Goal: Check status: Check status

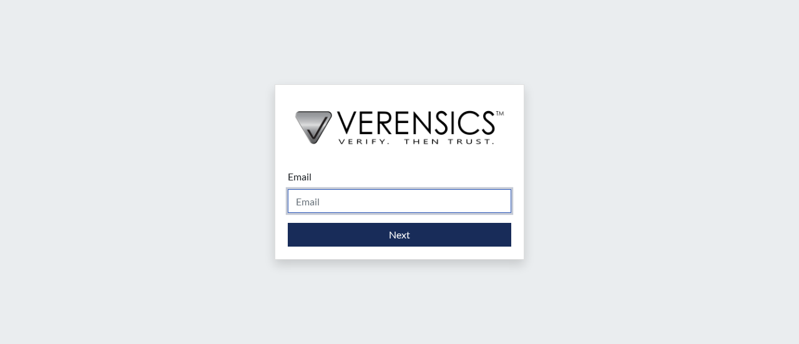
click at [401, 198] on input "Email" at bounding box center [400, 201] width 224 height 24
type input "[PERSON_NAME][EMAIL_ADDRESS][PERSON_NAME][DOMAIN_NAME]"
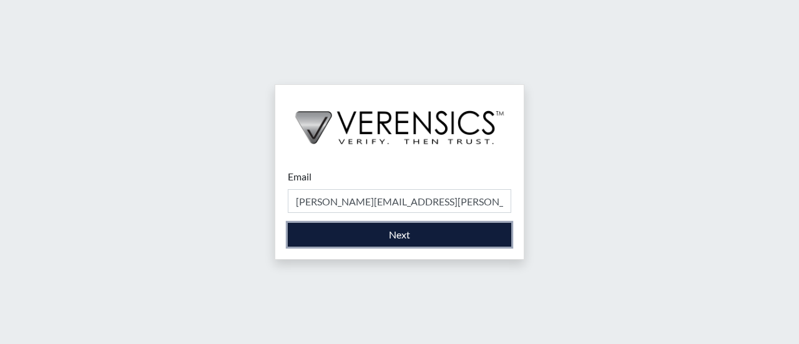
click at [392, 234] on button "Next" at bounding box center [400, 235] width 224 height 24
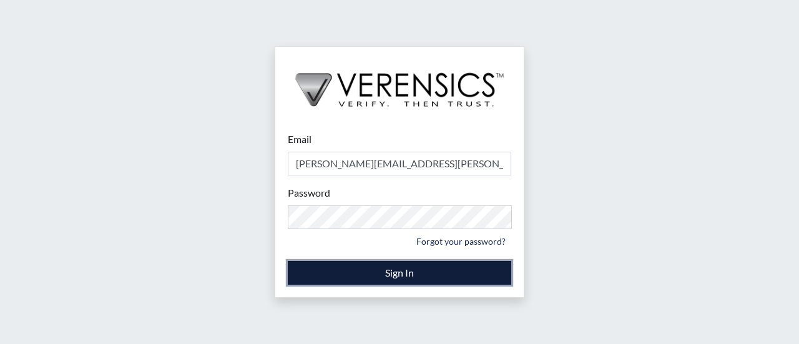
click at [403, 277] on button "Sign In" at bounding box center [400, 273] width 224 height 24
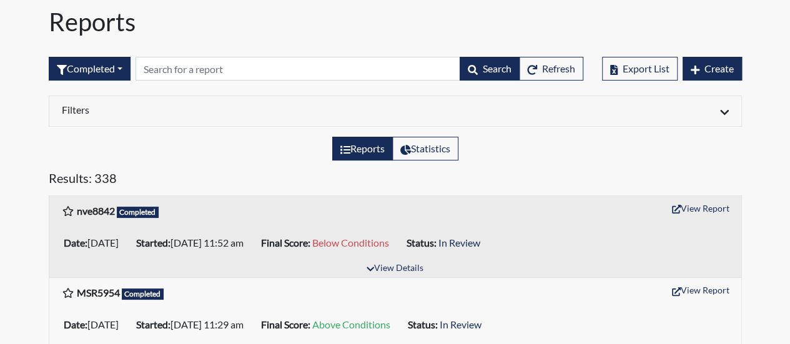
scroll to position [62, 0]
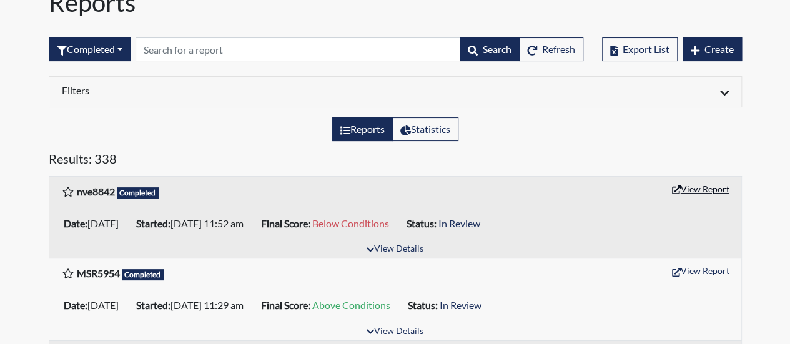
click at [694, 185] on button "View Report" at bounding box center [700, 188] width 69 height 19
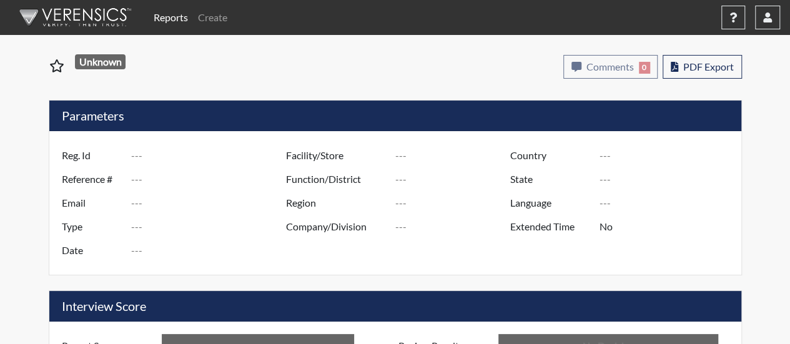
type input "nve8842"
type input "51414"
type input "---"
type input "Corrections Pre-Employment"
type input "Sep 22, 2025"
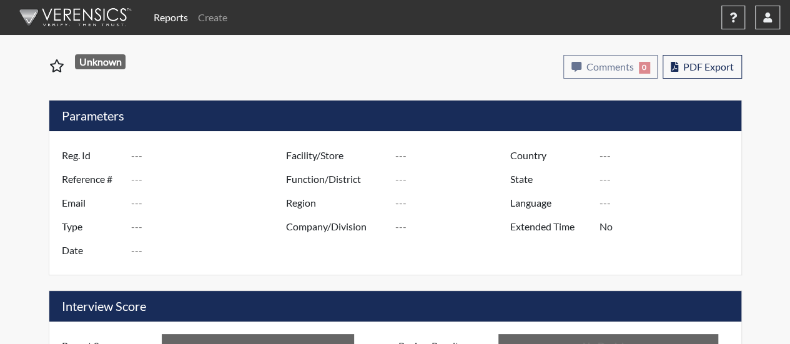
type input "[PERSON_NAME]"
type input "[GEOGRAPHIC_DATA]"
type input "[US_STATE]"
type input "English"
type input "Below Conditions"
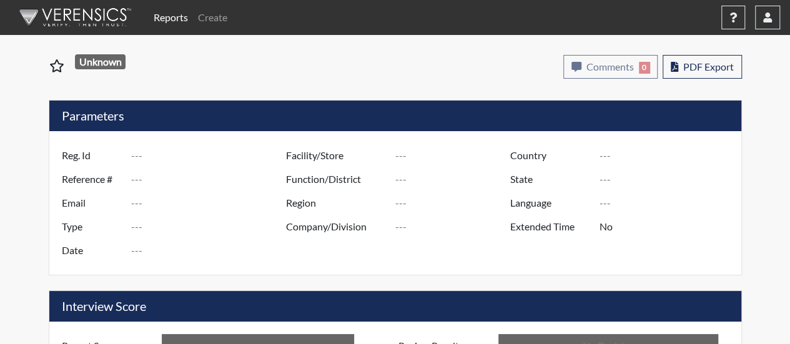
type input "In Review"
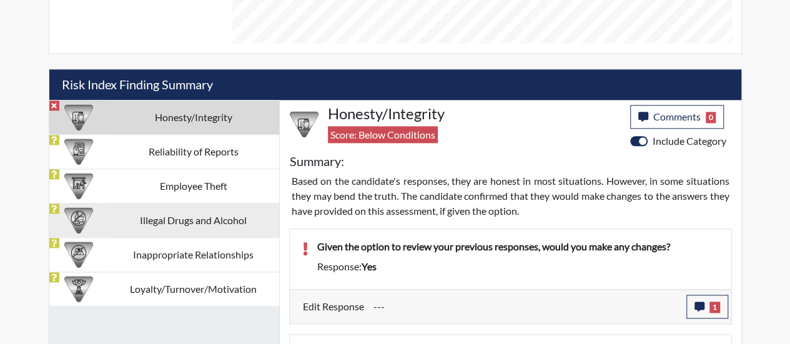
scroll to position [499, 0]
